Goal: Task Accomplishment & Management: Complete application form

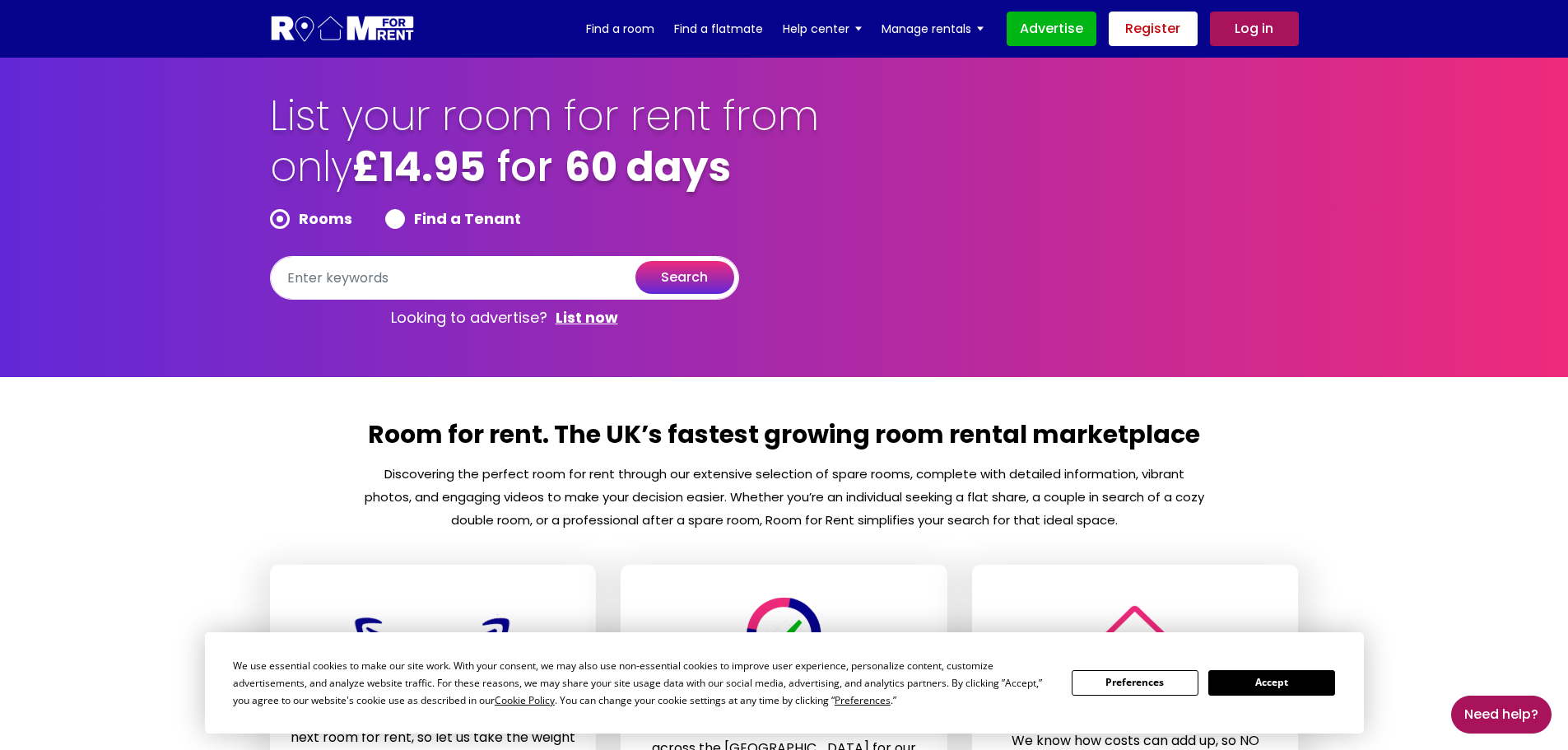
click at [1164, 15] on link "Register" at bounding box center [1153, 28] width 89 height 35
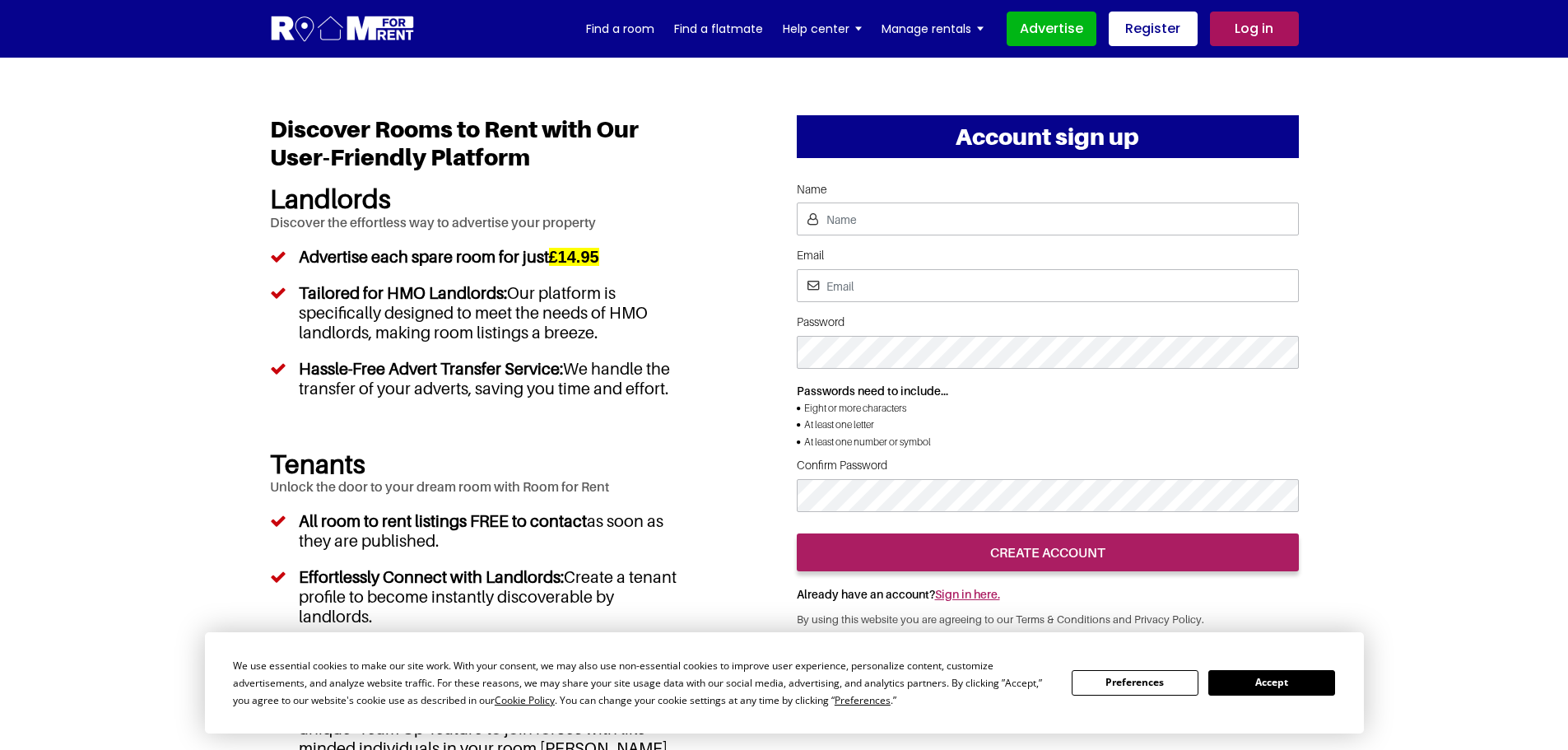
click at [1270, 680] on button "Accept" at bounding box center [1271, 683] width 127 height 26
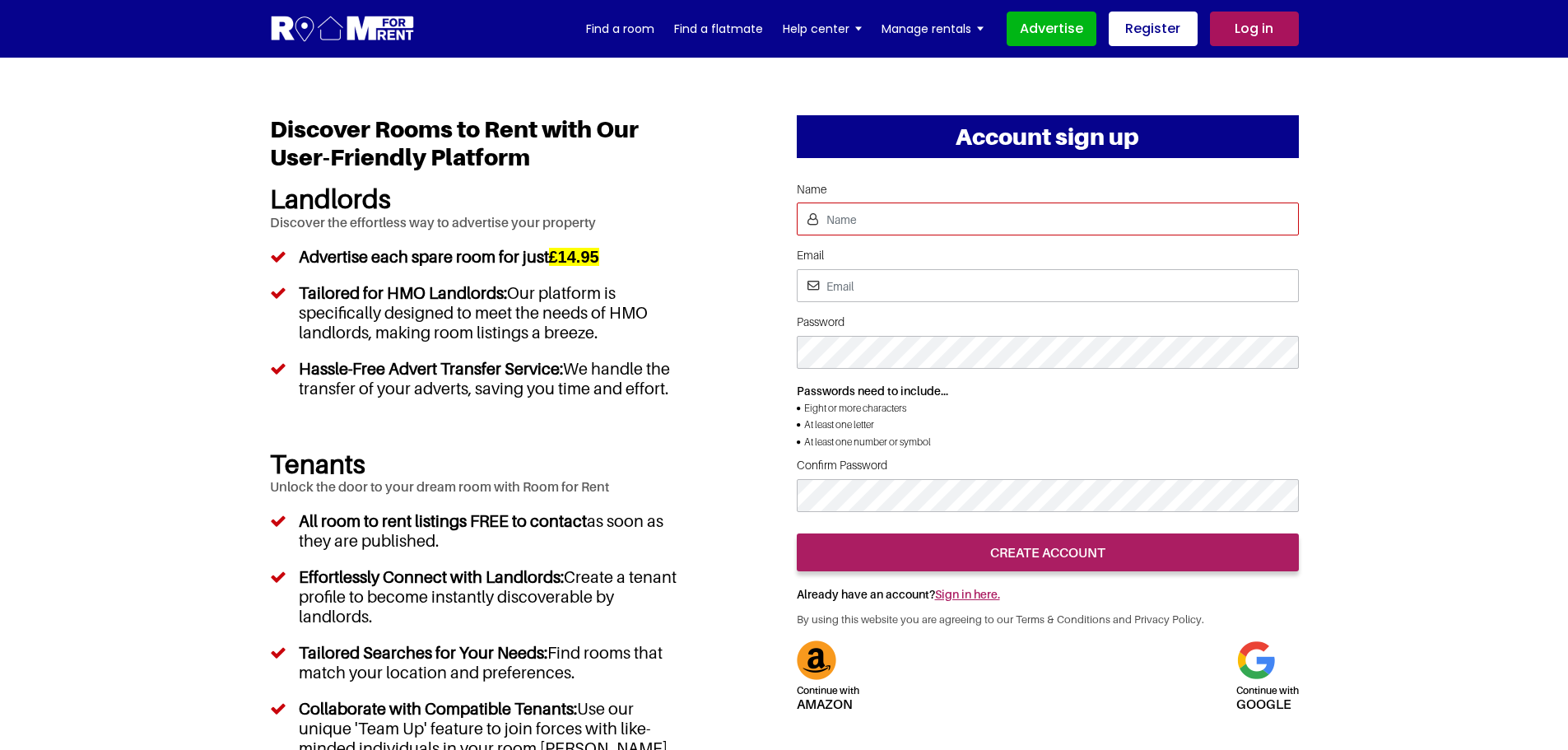
click at [916, 231] on input "Name" at bounding box center [1048, 218] width 502 height 33
type input "Pratishtha"
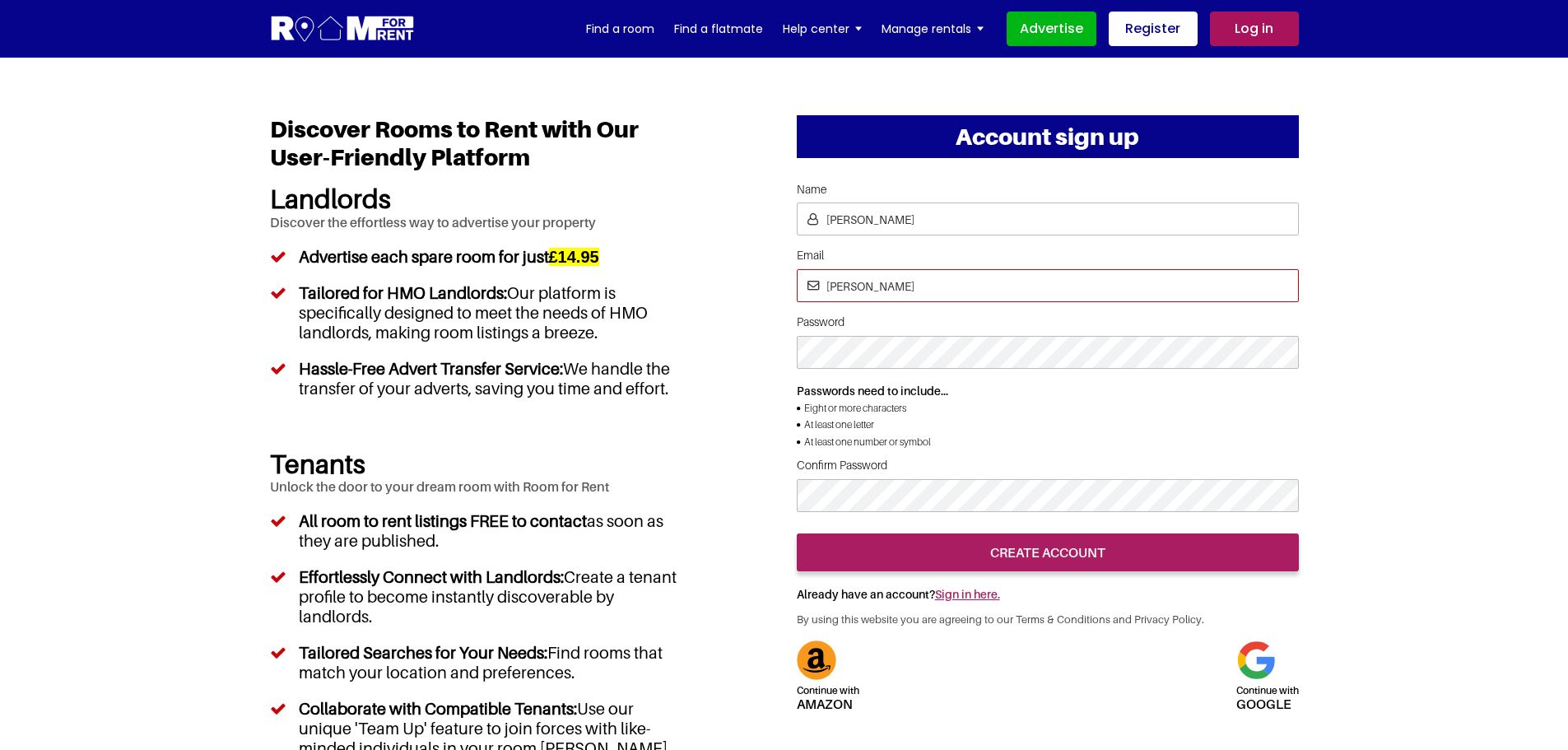
type input "pratishtha25s@gmail.com"
click at [1181, 389] on p "Passwords need to include..." at bounding box center [1048, 391] width 502 height 18
